Goal: Information Seeking & Learning: Learn about a topic

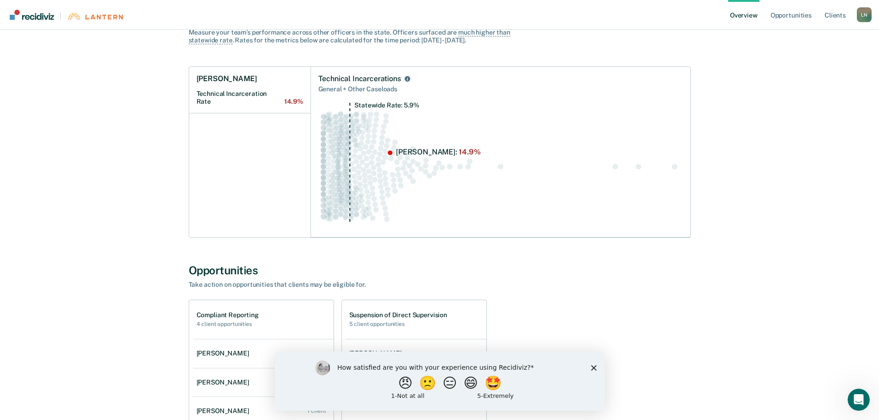
scroll to position [92, 0]
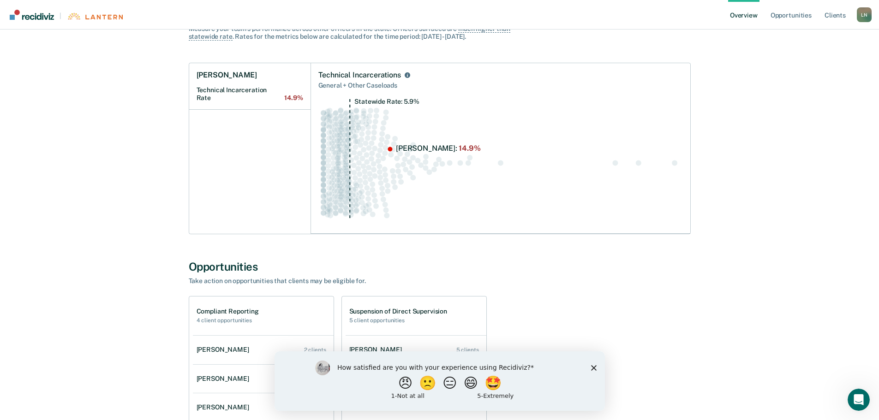
click at [592, 366] on icon "Close survey" at bounding box center [593, 368] width 6 height 6
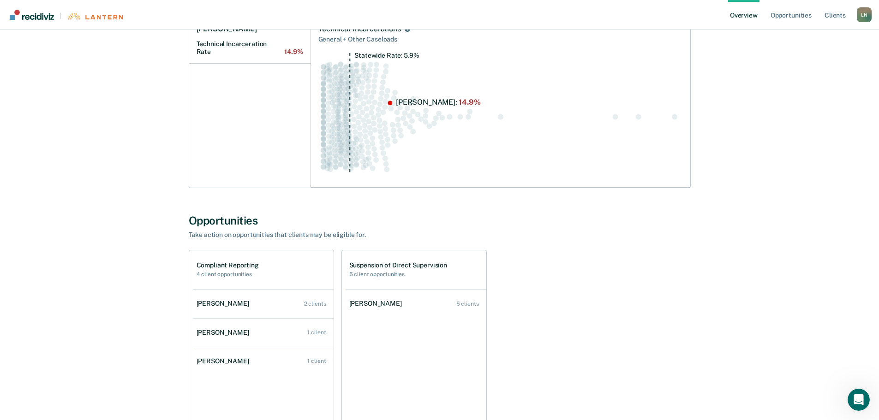
scroll to position [184, 0]
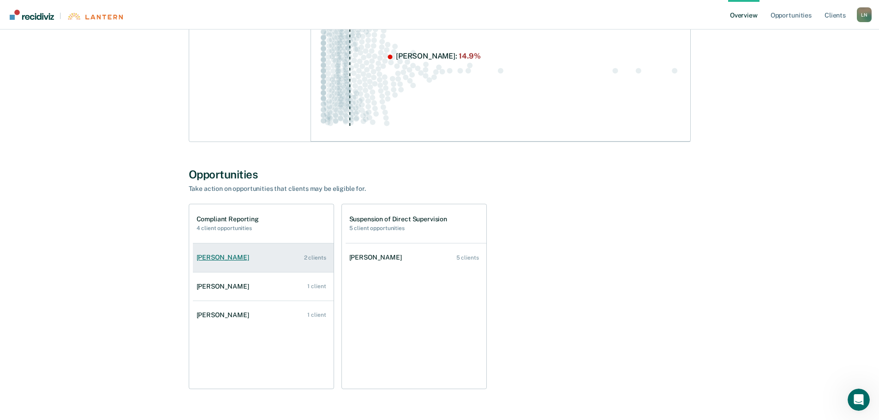
click at [223, 256] on div "[PERSON_NAME]" at bounding box center [224, 258] width 56 height 8
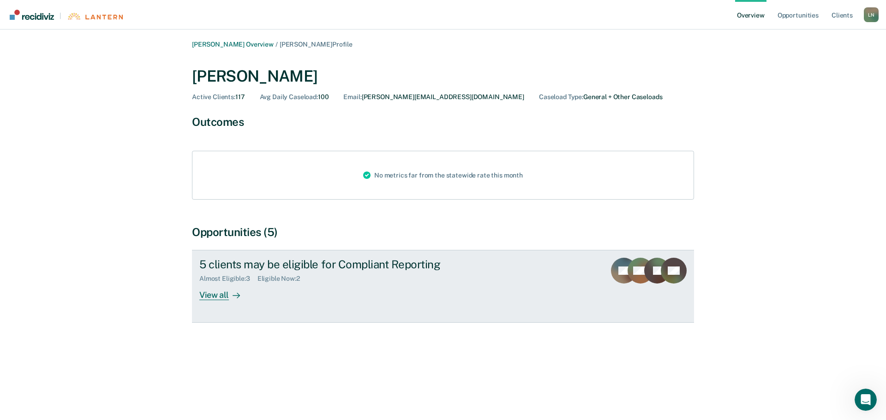
click at [202, 297] on div "View all" at bounding box center [225, 292] width 52 height 18
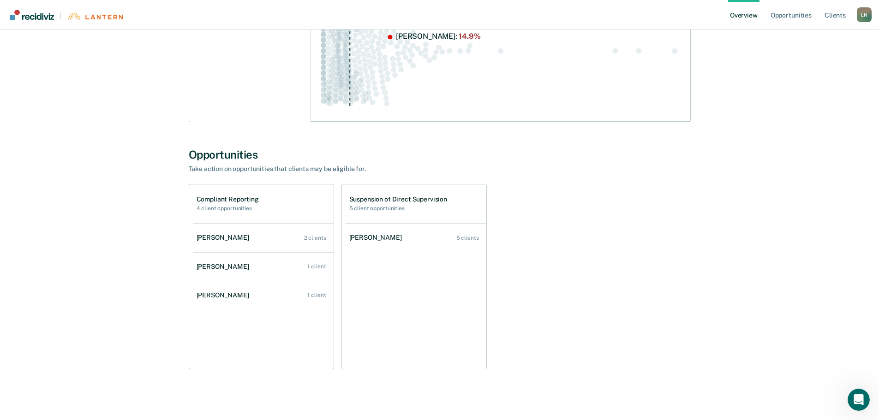
scroll to position [209, 0]
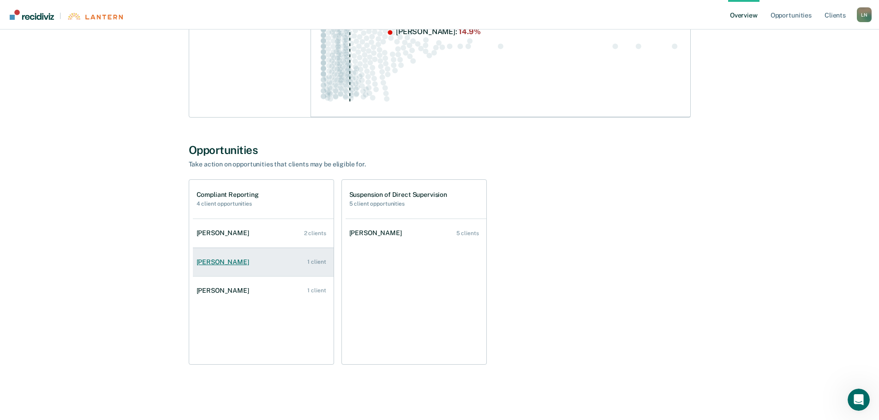
click at [212, 254] on link "[PERSON_NAME] 1 client" at bounding box center [263, 262] width 141 height 26
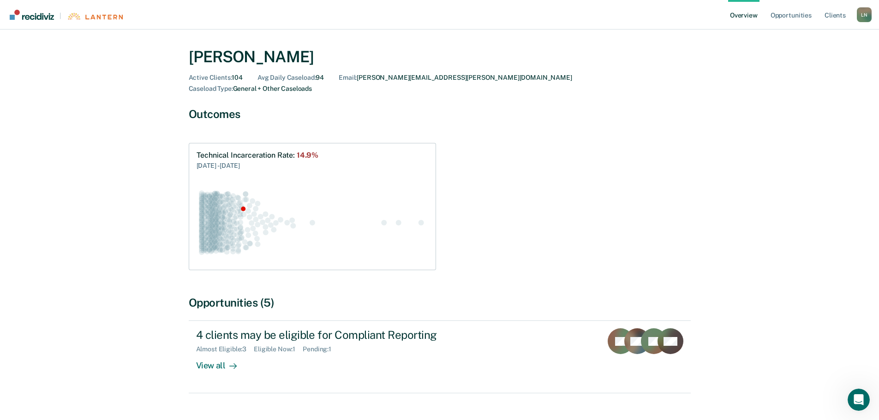
scroll to position [30, 0]
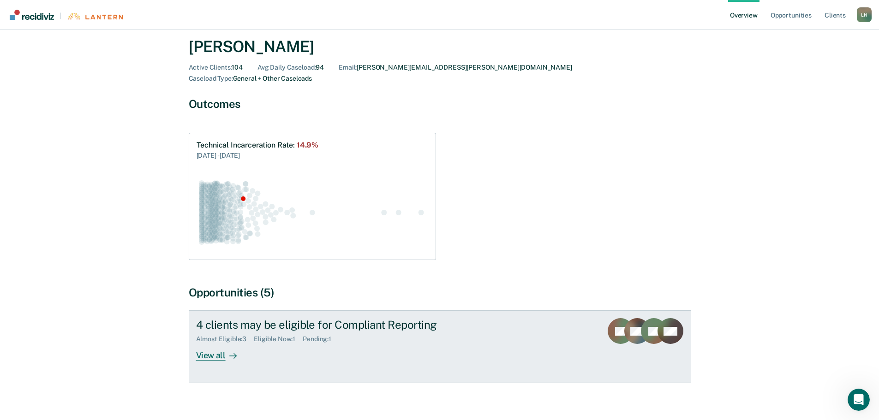
click at [207, 343] on div "View all" at bounding box center [222, 352] width 52 height 18
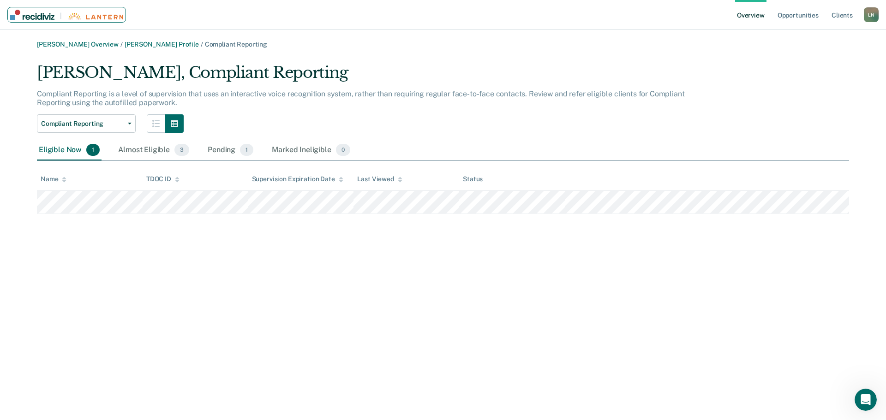
click at [30, 15] on img "Main navigation" at bounding box center [32, 15] width 44 height 10
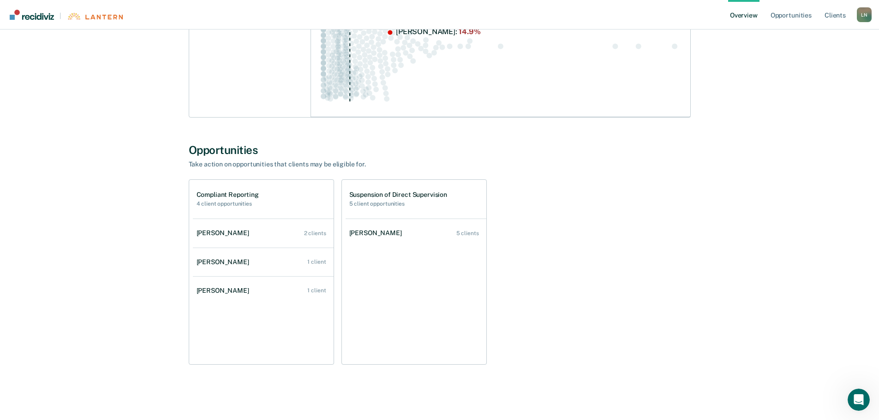
scroll to position [209, 0]
click at [211, 287] on div "[PERSON_NAME]" at bounding box center [224, 291] width 56 height 8
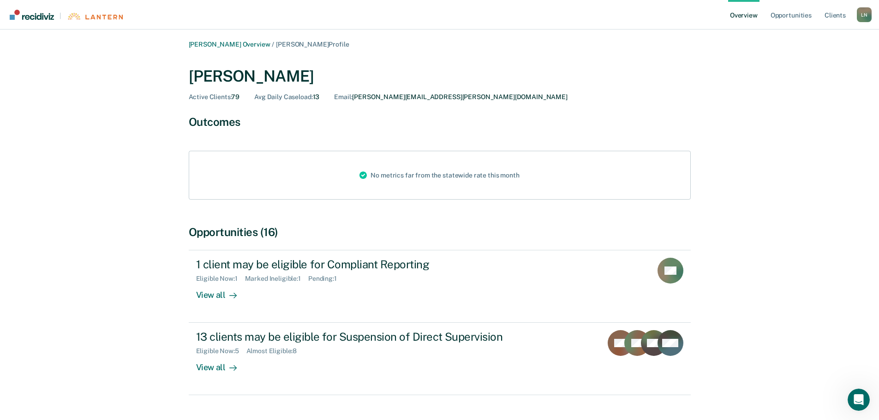
scroll to position [23, 0]
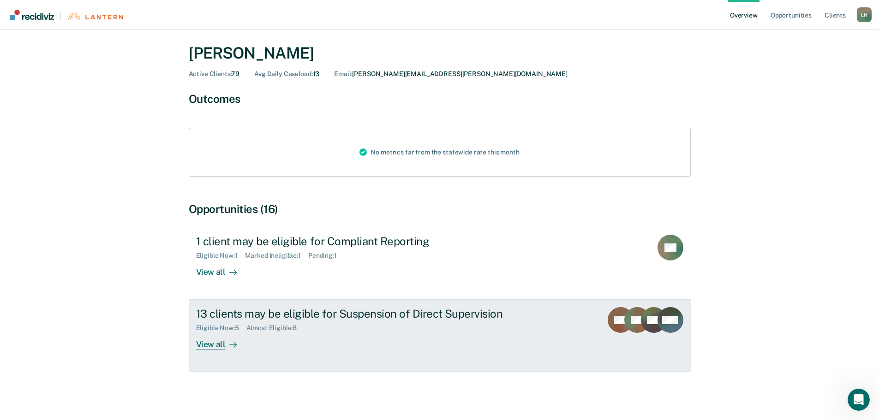
click at [216, 336] on div "View all" at bounding box center [222, 341] width 52 height 18
